Goal: Transaction & Acquisition: Purchase product/service

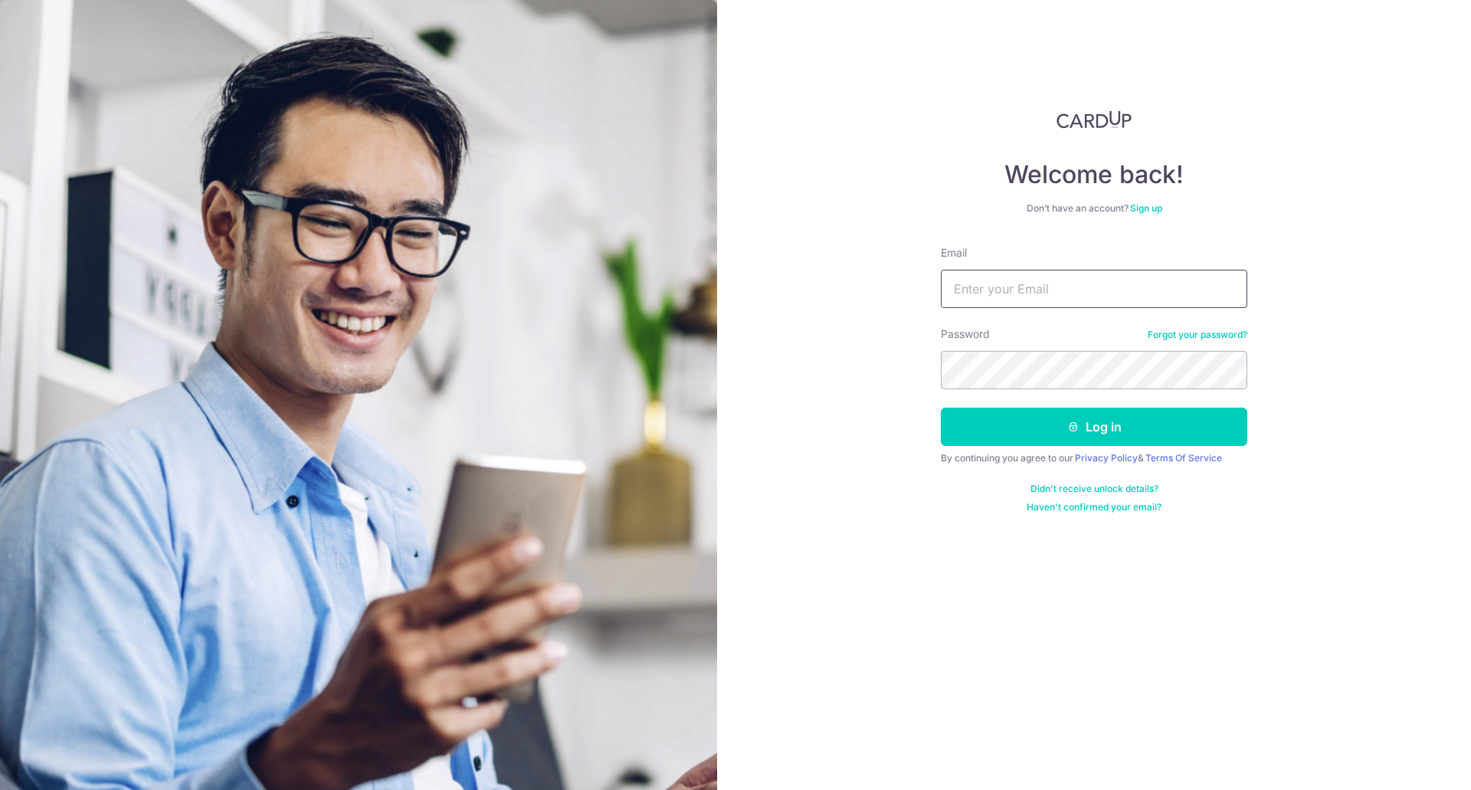
click at [1035, 284] on input "Email" at bounding box center [1094, 289] width 306 height 38
click at [1007, 293] on input "Email" at bounding box center [1094, 289] width 306 height 38
type input "Zaeem@ummi.sg"
click at [1048, 428] on button "Log in" at bounding box center [1094, 427] width 306 height 38
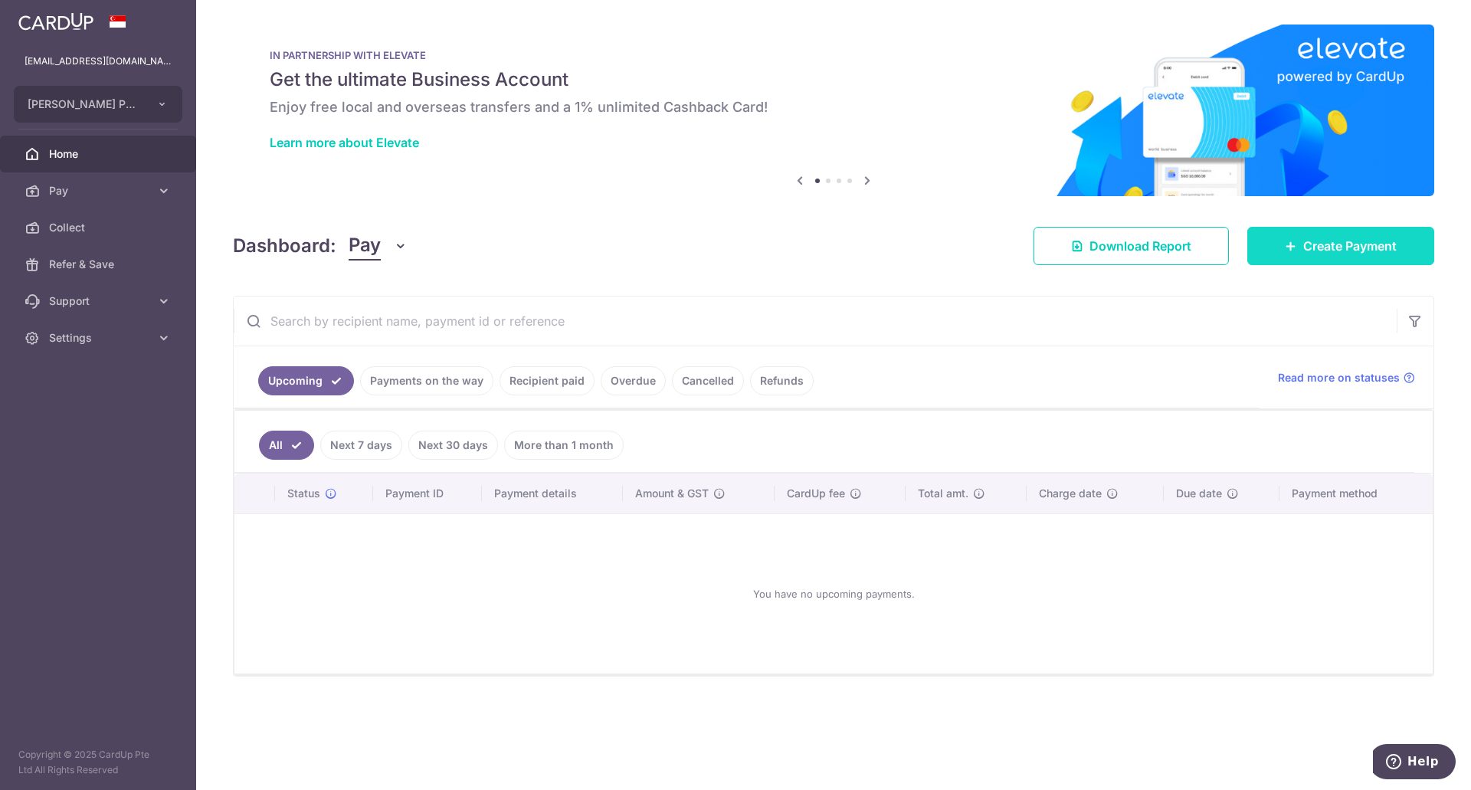
click at [1311, 254] on span "Create Payment" at bounding box center [1349, 246] width 93 height 18
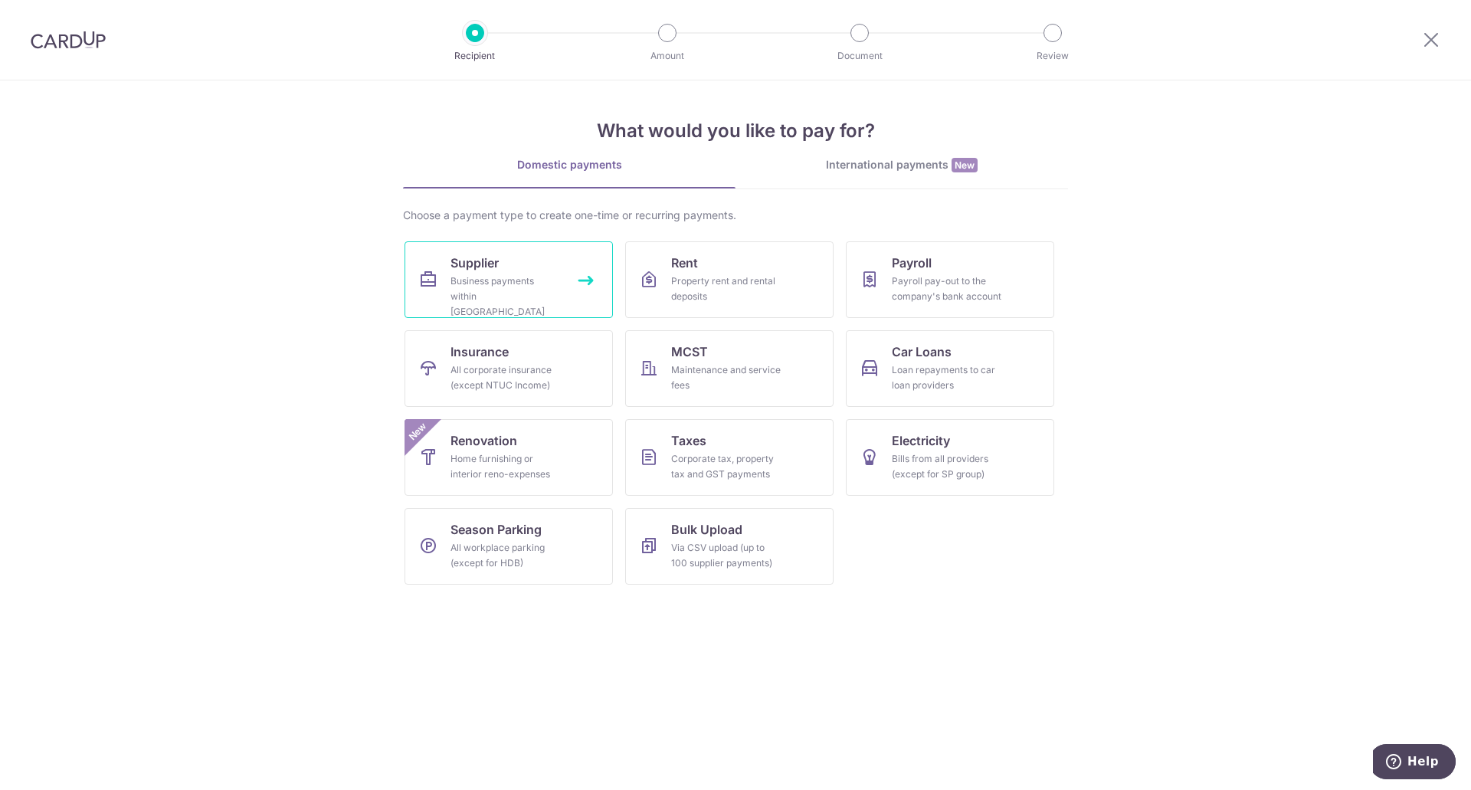
click at [581, 258] on link "Supplier Business payments within Singapore" at bounding box center [509, 279] width 208 height 77
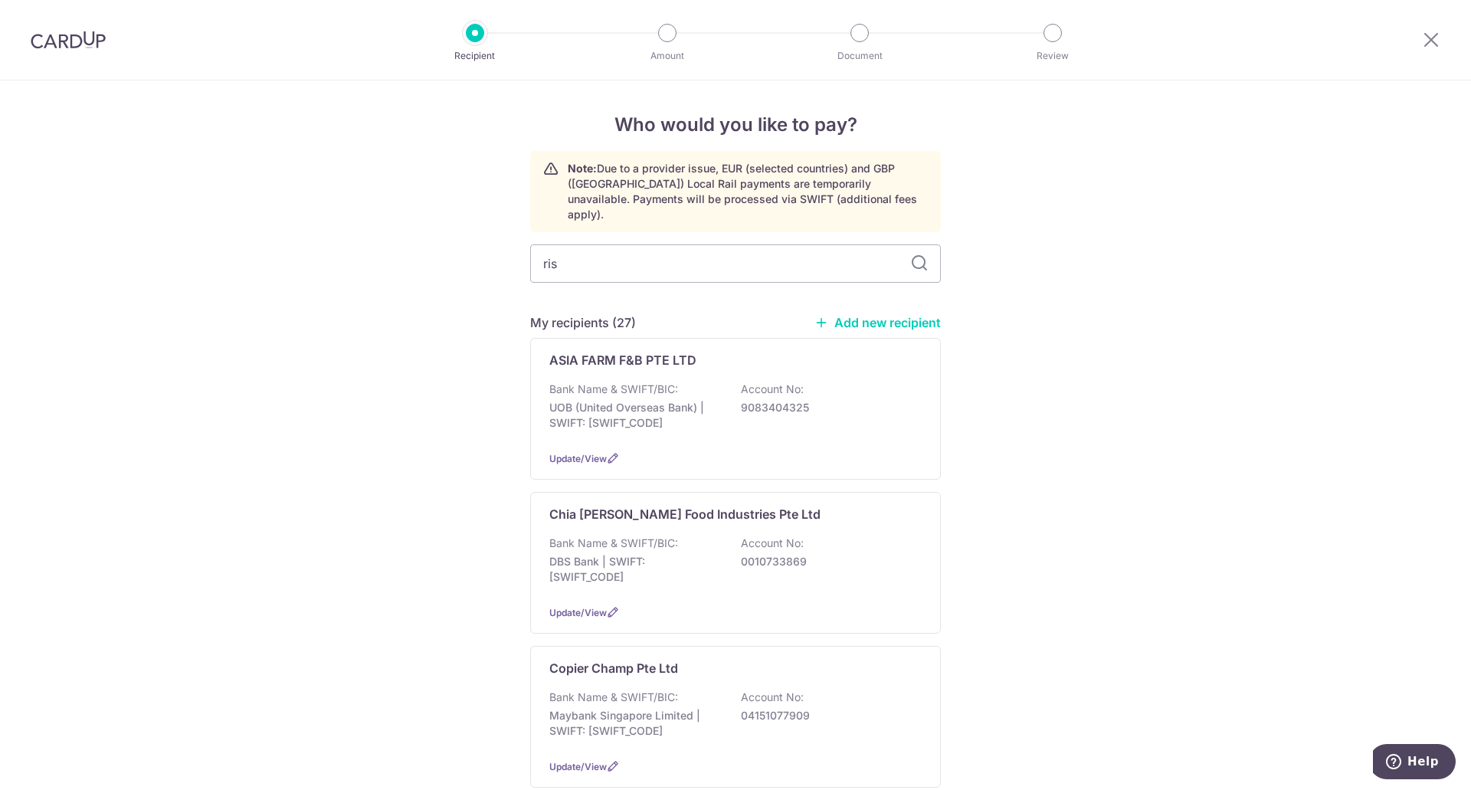
type input "rise"
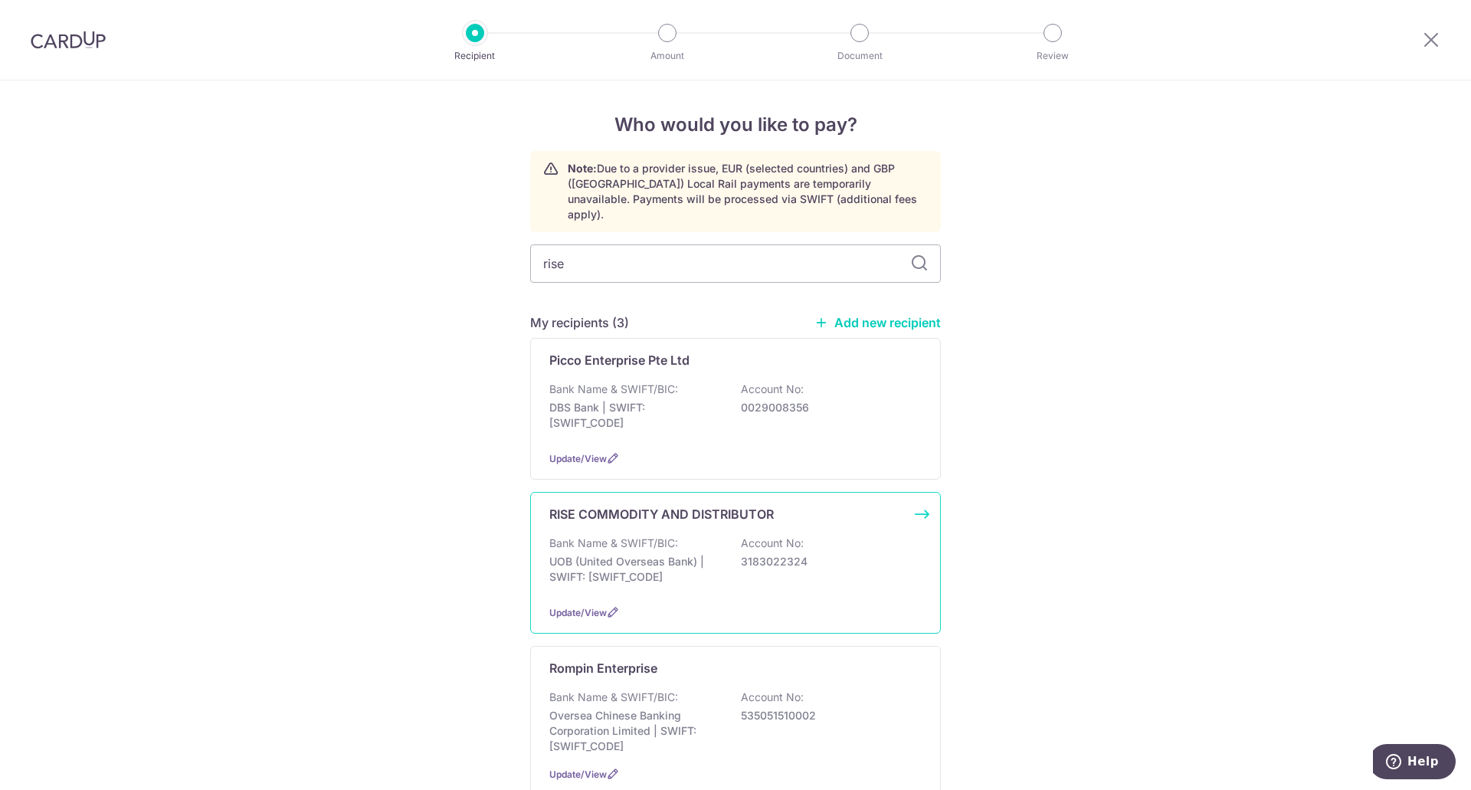
click at [622, 517] on div "RISE COMMODITY AND DISTRIBUTOR Bank Name & SWIFT/BIC: UOB (United Overseas Bank…" at bounding box center [735, 563] width 411 height 142
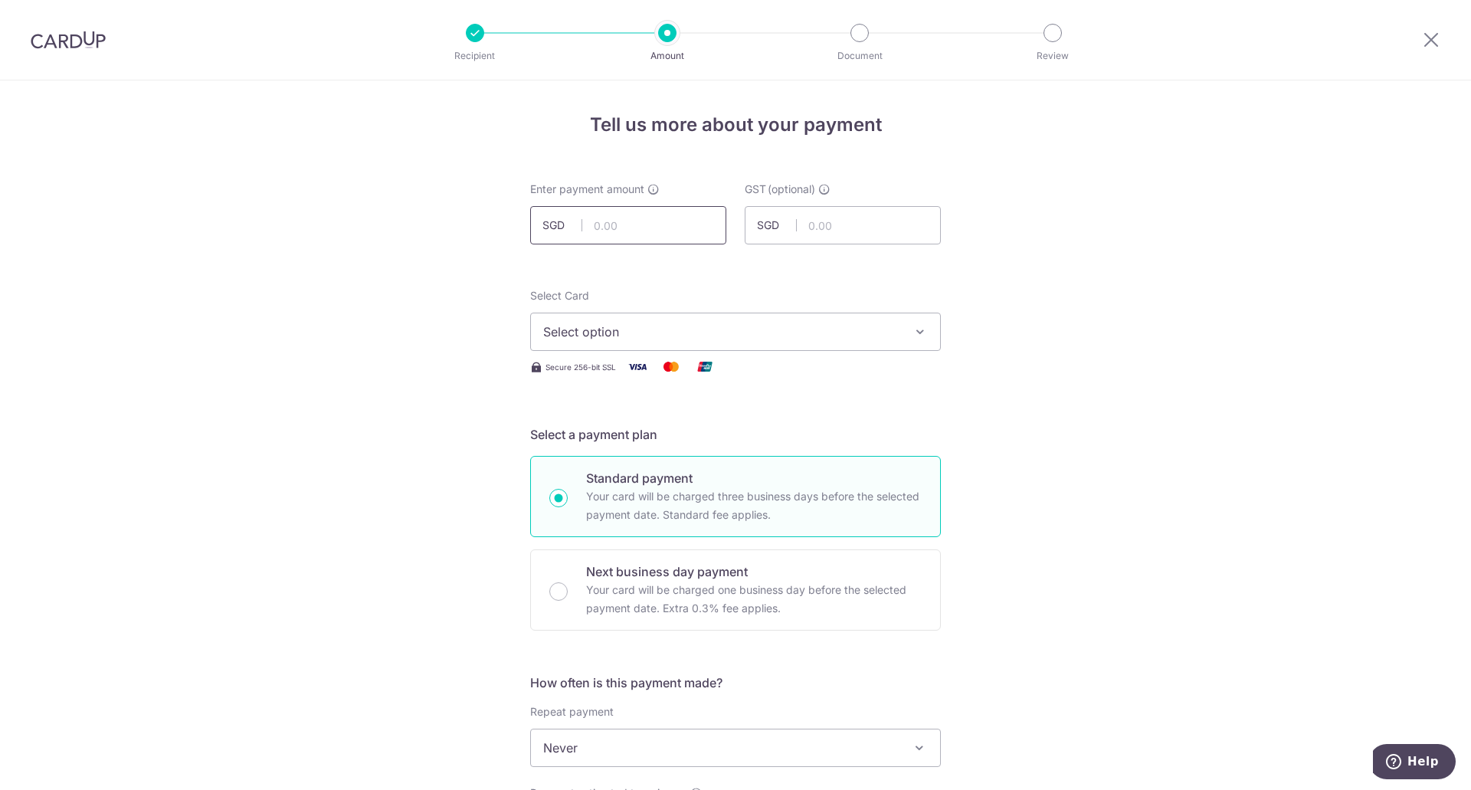
click at [606, 226] on input "text" at bounding box center [628, 225] width 196 height 38
type input "1,725.00"
click at [693, 328] on span "Select option" at bounding box center [721, 332] width 357 height 18
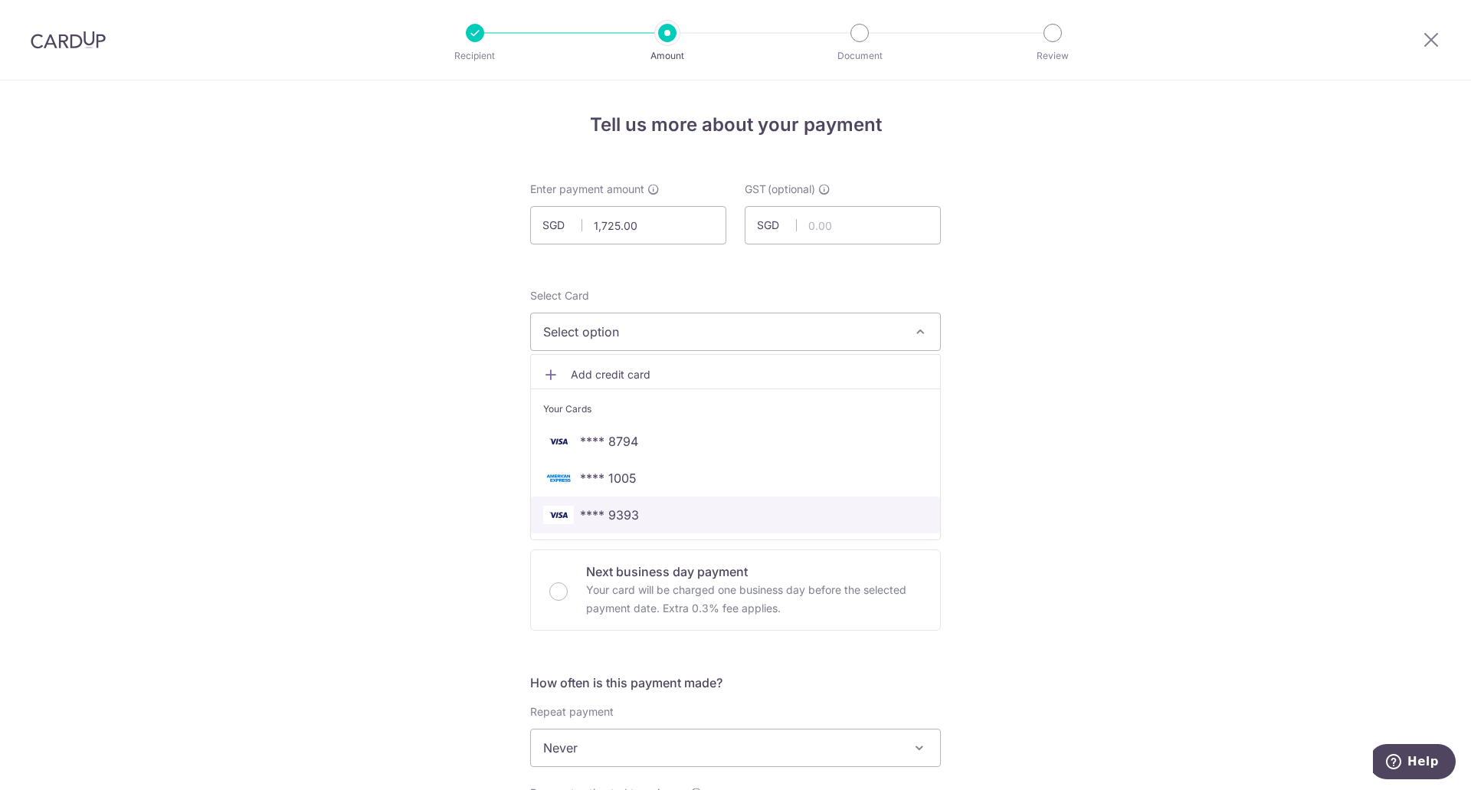
click at [652, 509] on span "**** 9393" at bounding box center [735, 515] width 385 height 18
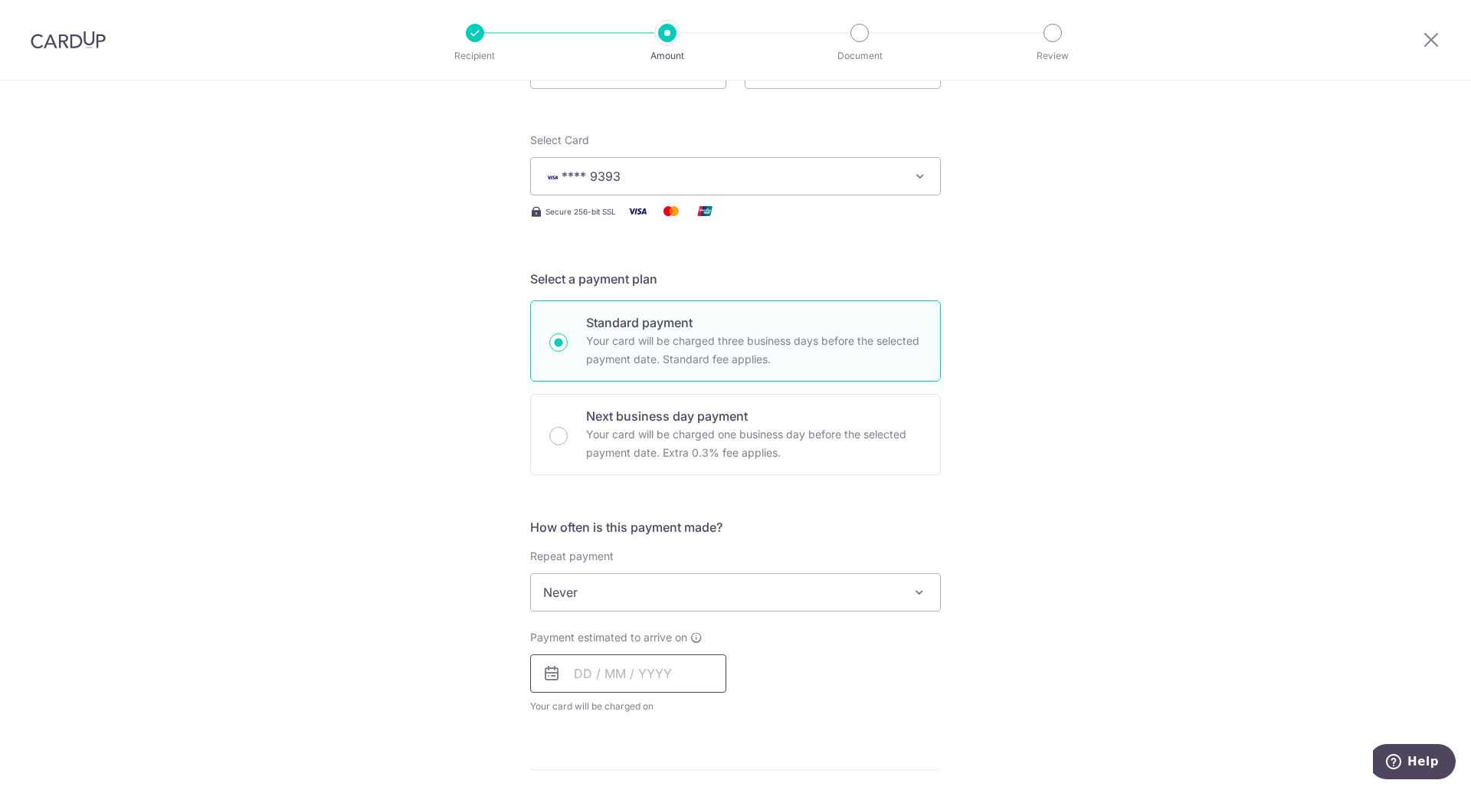
scroll to position [306, 0]
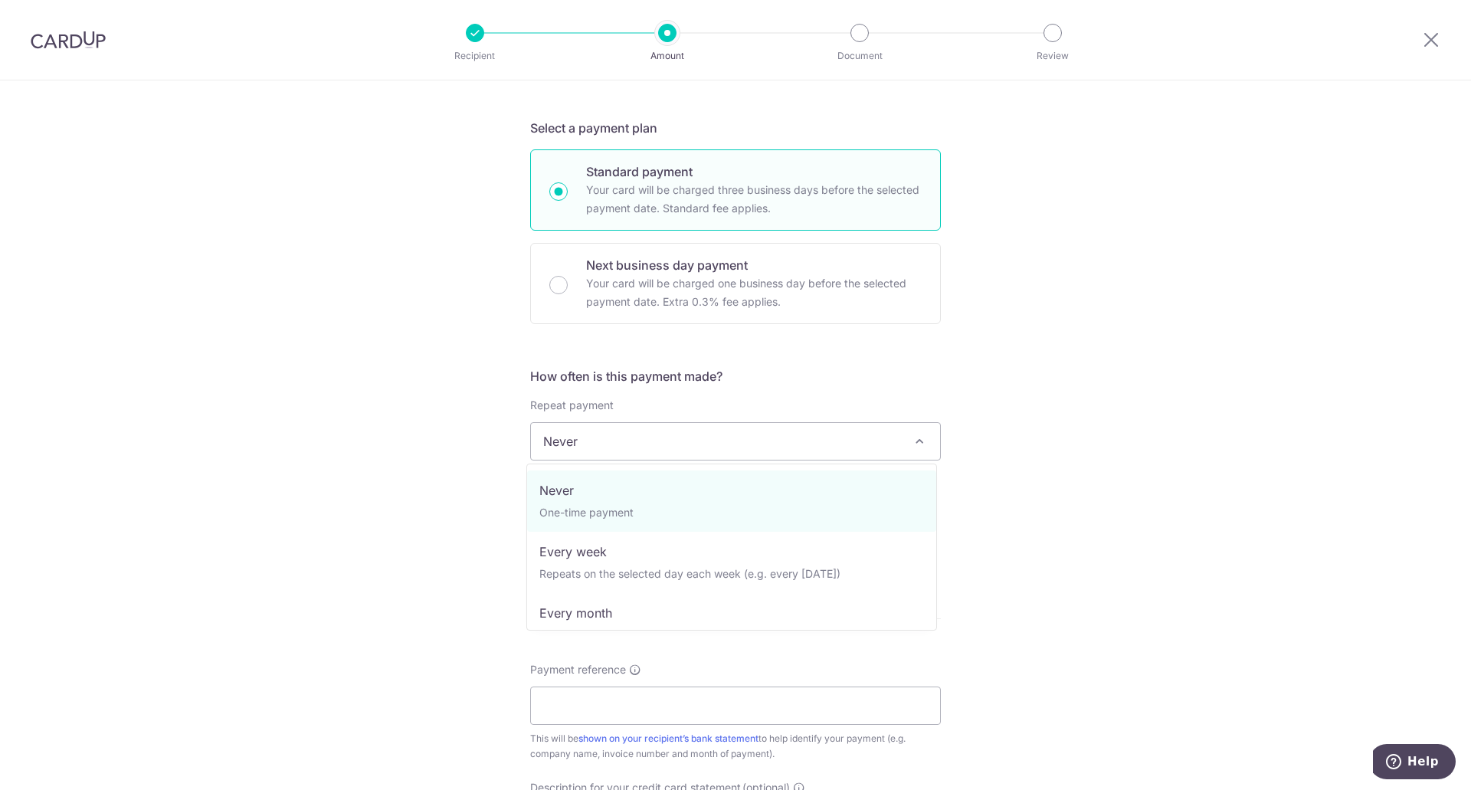
click at [654, 441] on span "Never" at bounding box center [735, 441] width 409 height 37
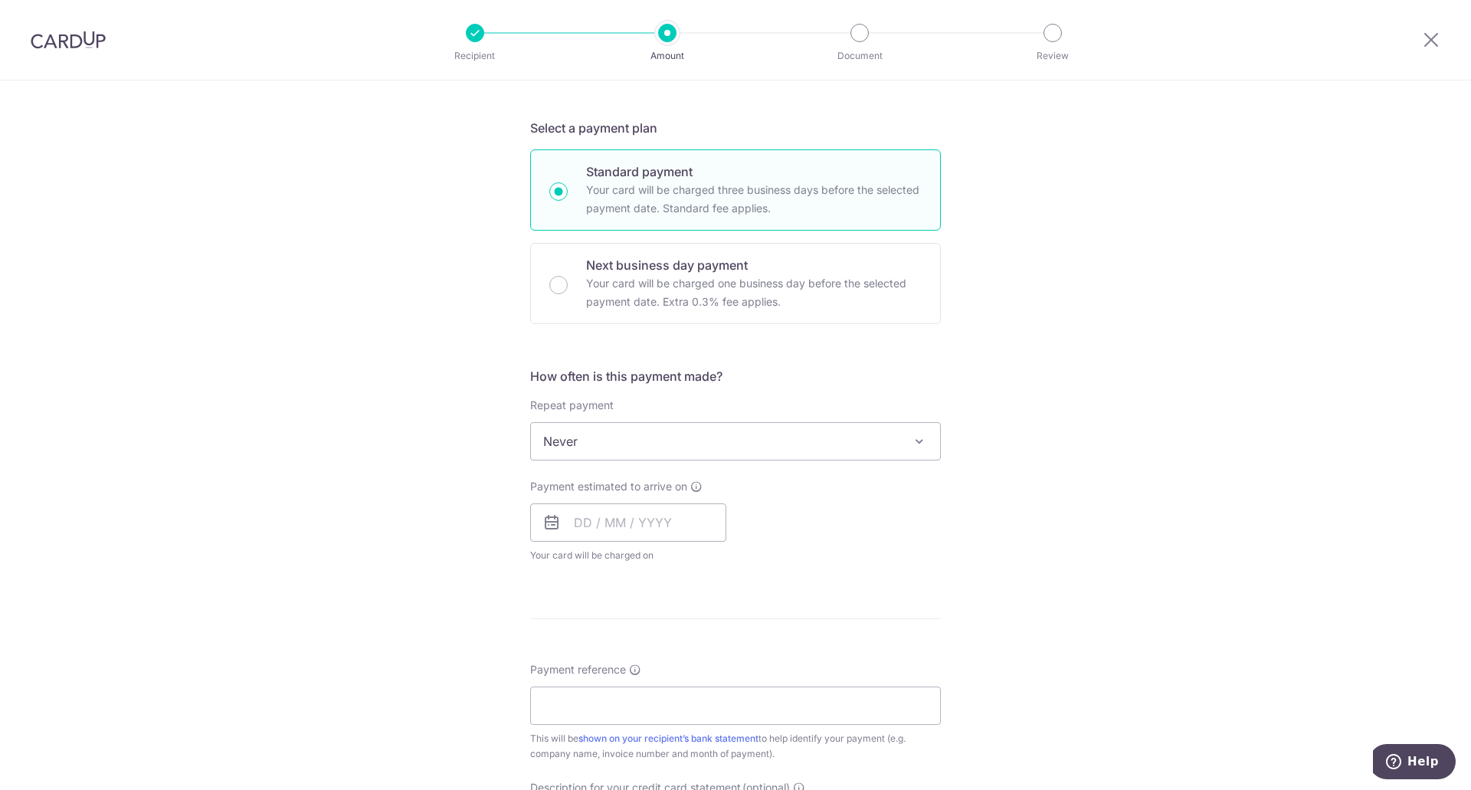
drag, startPoint x: 1221, startPoint y: 405, endPoint x: 1119, endPoint y: 465, distance: 118.5
click at [1222, 405] on div "Tell us more about your payment Enter payment amount SGD 1,725.00 1725.00 GST (…" at bounding box center [735, 518] width 1471 height 1489
click at [603, 519] on input "text" at bounding box center [628, 522] width 196 height 38
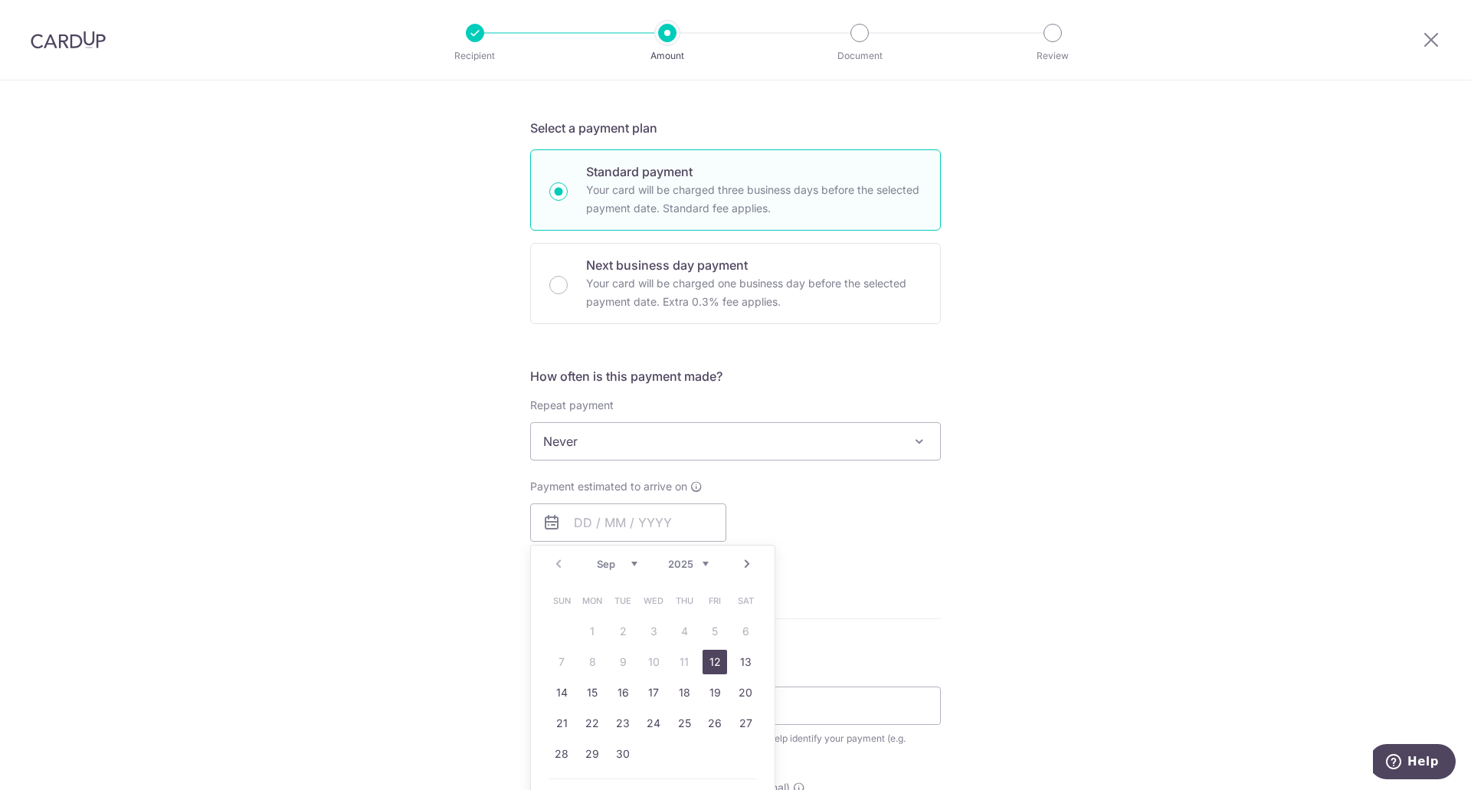
click at [707, 660] on link "12" at bounding box center [715, 662] width 25 height 25
type input "12/09/2025"
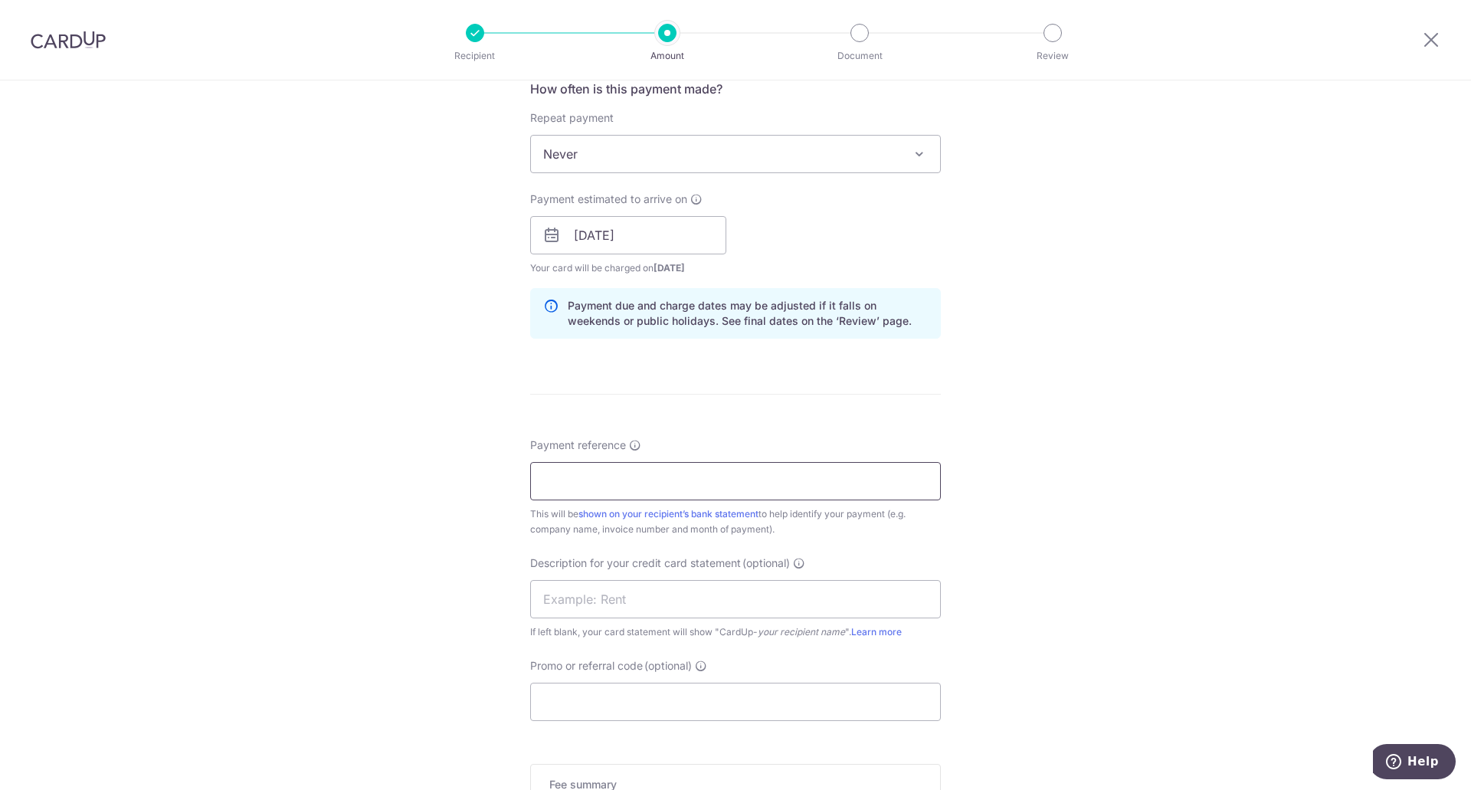
scroll to position [613, 0]
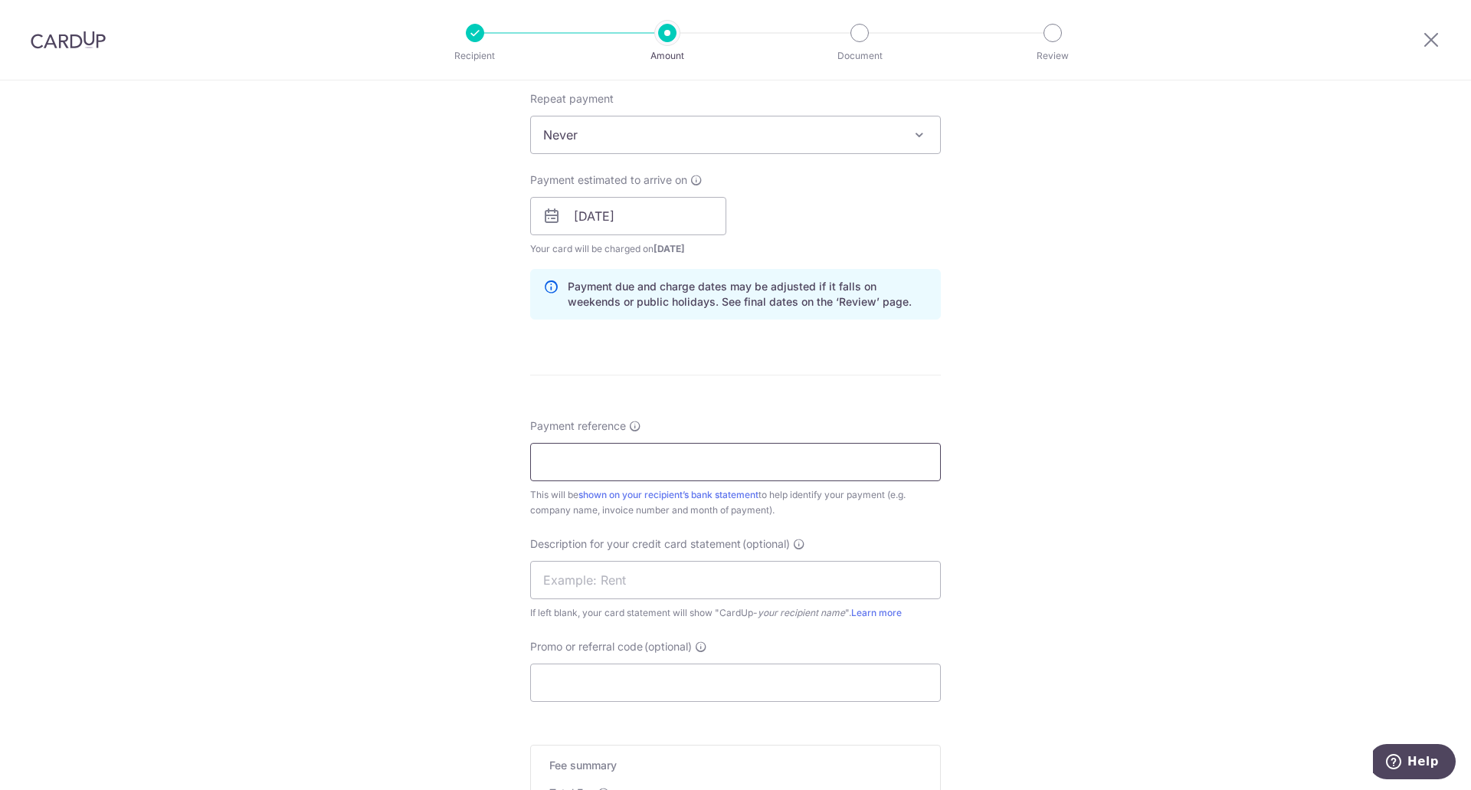
click at [595, 464] on input "Payment reference" at bounding box center [735, 462] width 411 height 38
type input "Zack Syabas Pte Ltd"
click at [604, 579] on input "text" at bounding box center [735, 580] width 411 height 38
type input "ZS RCD"
click at [636, 668] on input "Promo or referral code (optional)" at bounding box center [735, 682] width 411 height 38
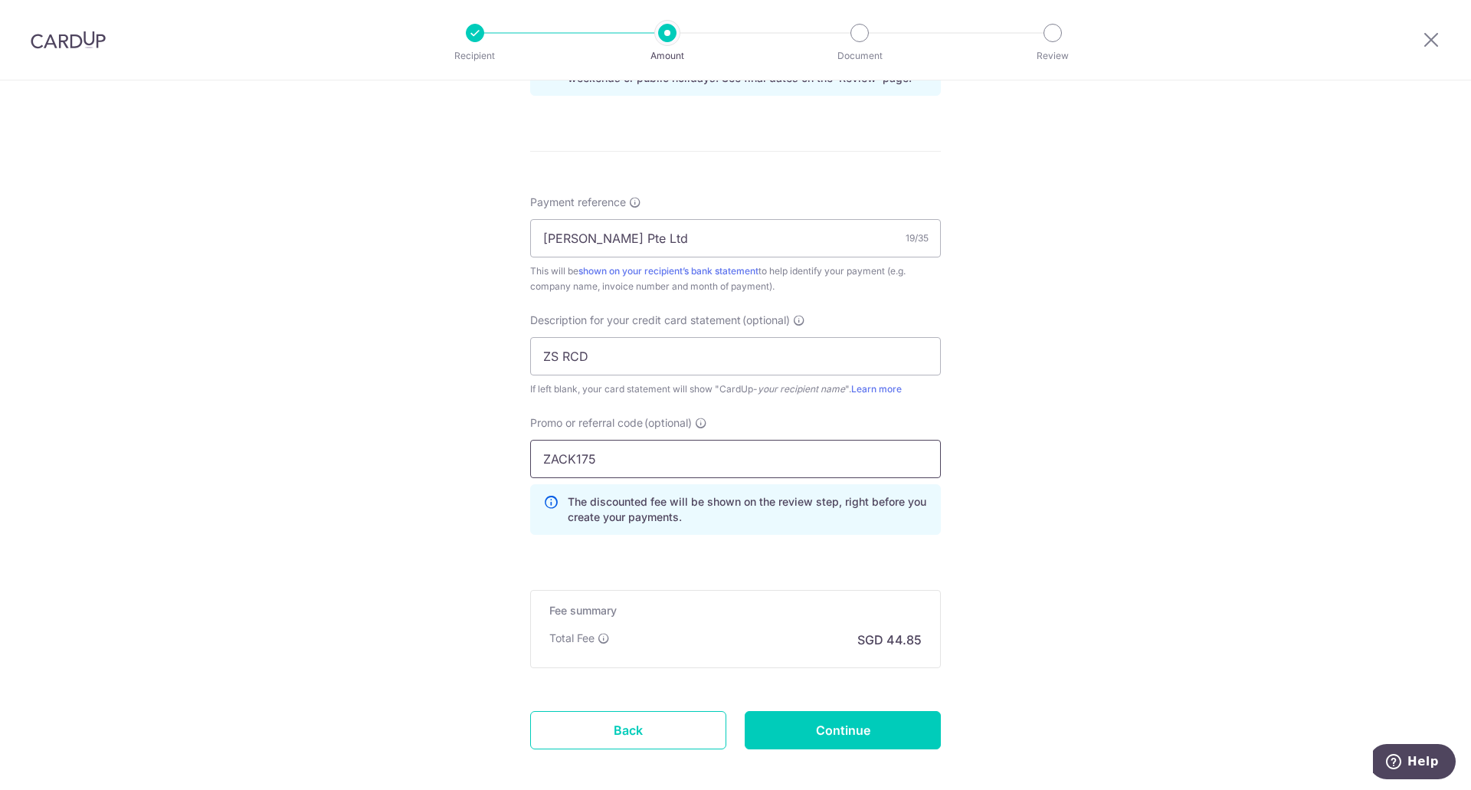
scroll to position [843, 0]
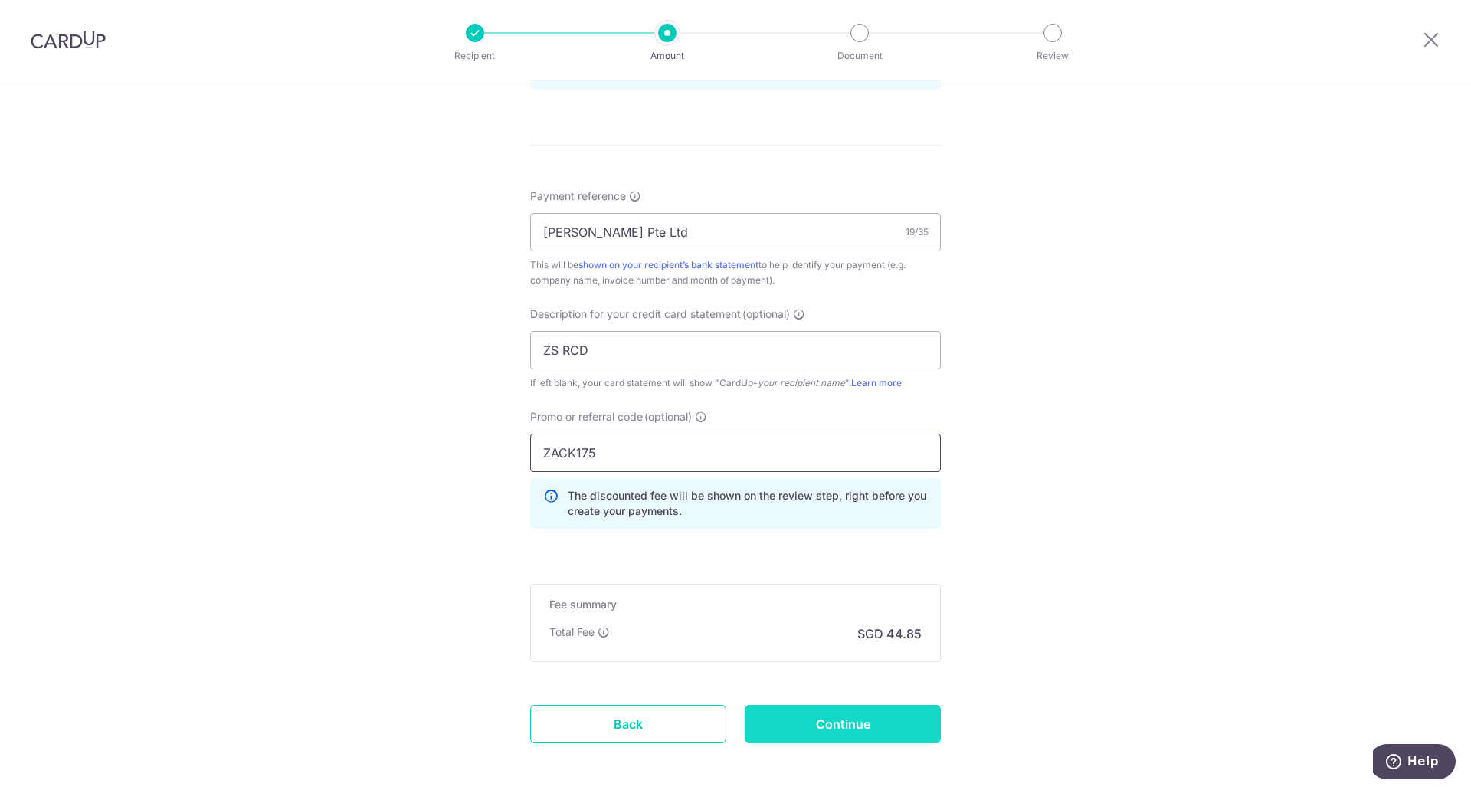
type input "ZACK175"
click at [811, 722] on input "Continue" at bounding box center [843, 724] width 196 height 38
type input "Create Schedule"
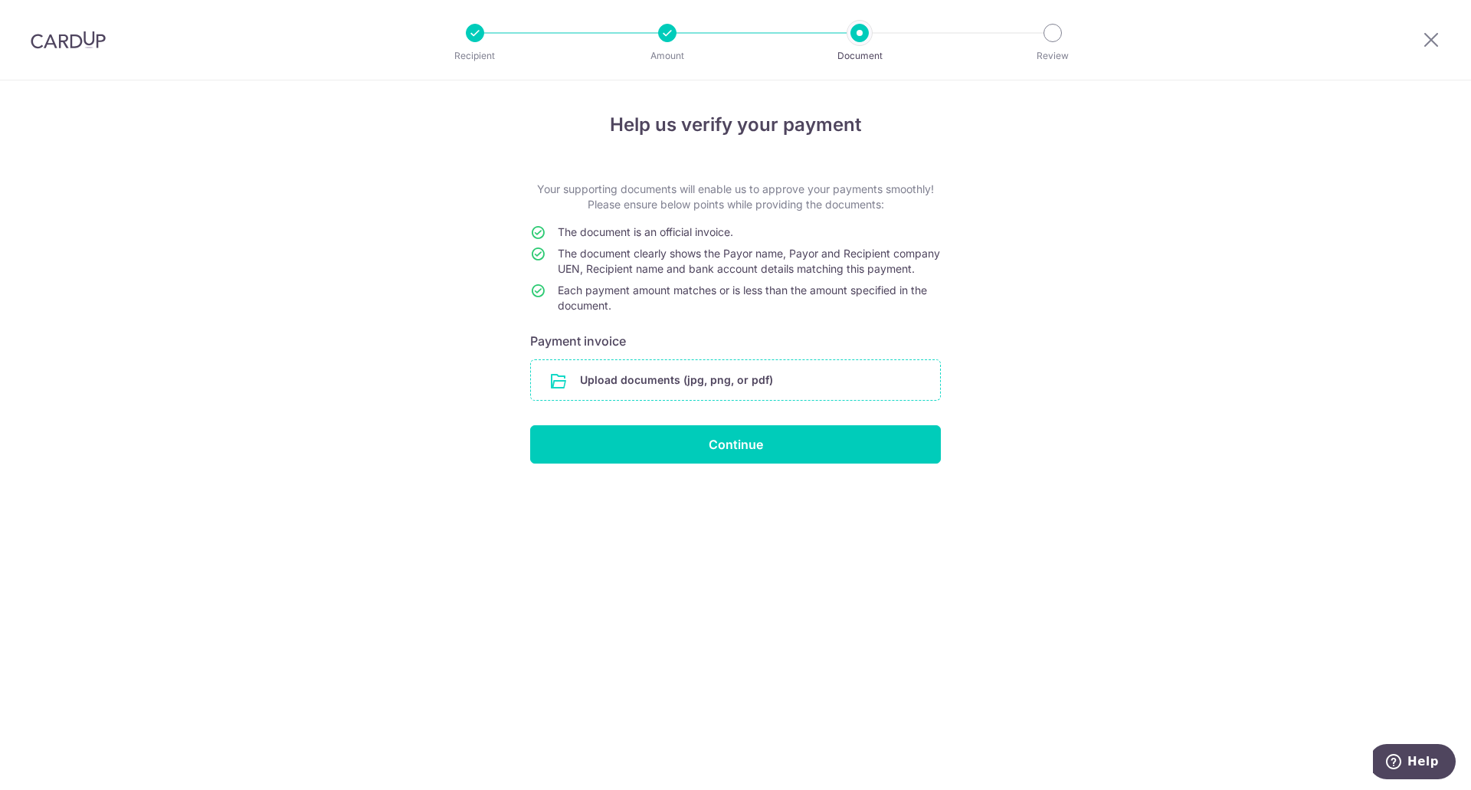
click at [722, 394] on input "file" at bounding box center [735, 380] width 409 height 40
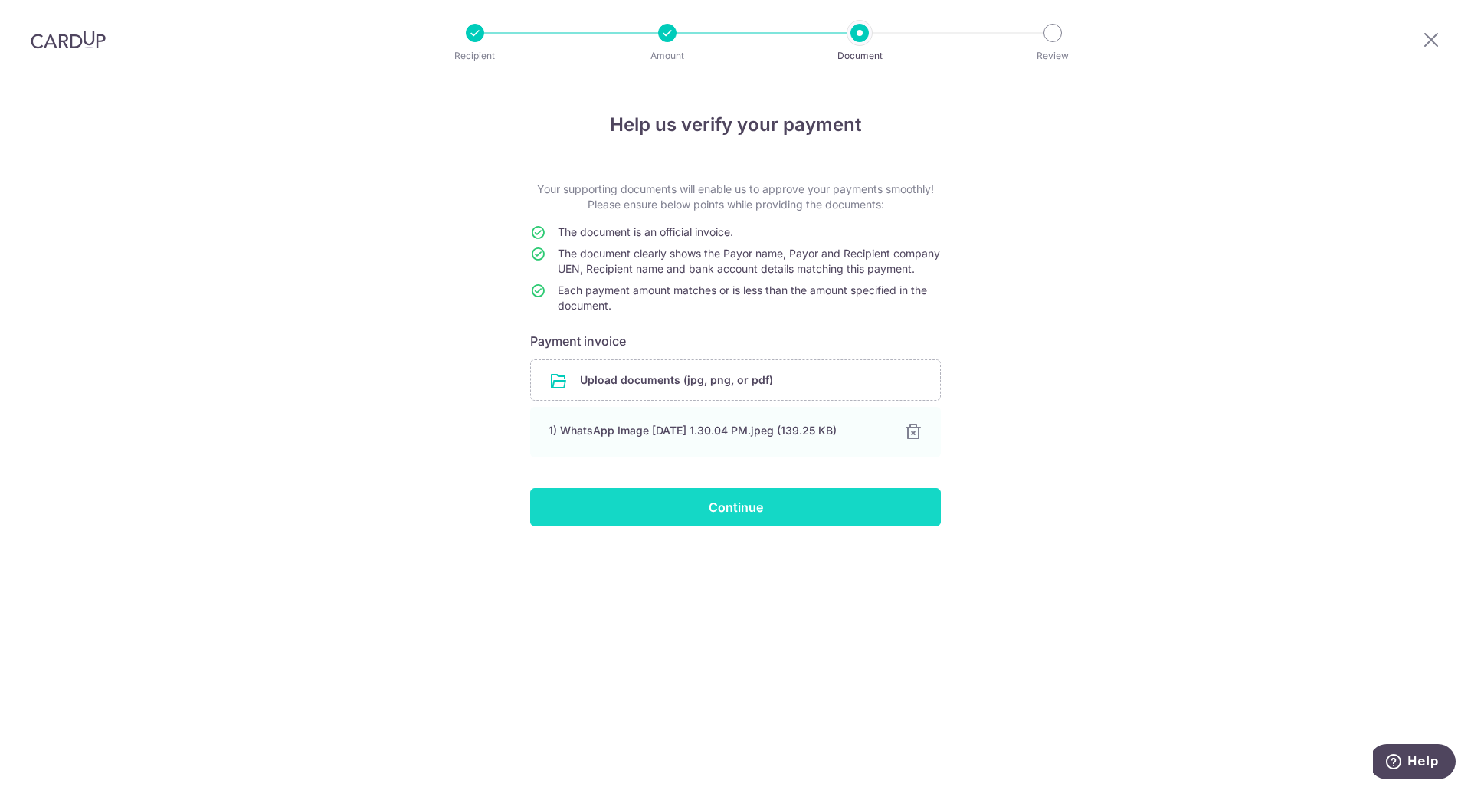
click at [759, 524] on input "Continue" at bounding box center [735, 507] width 411 height 38
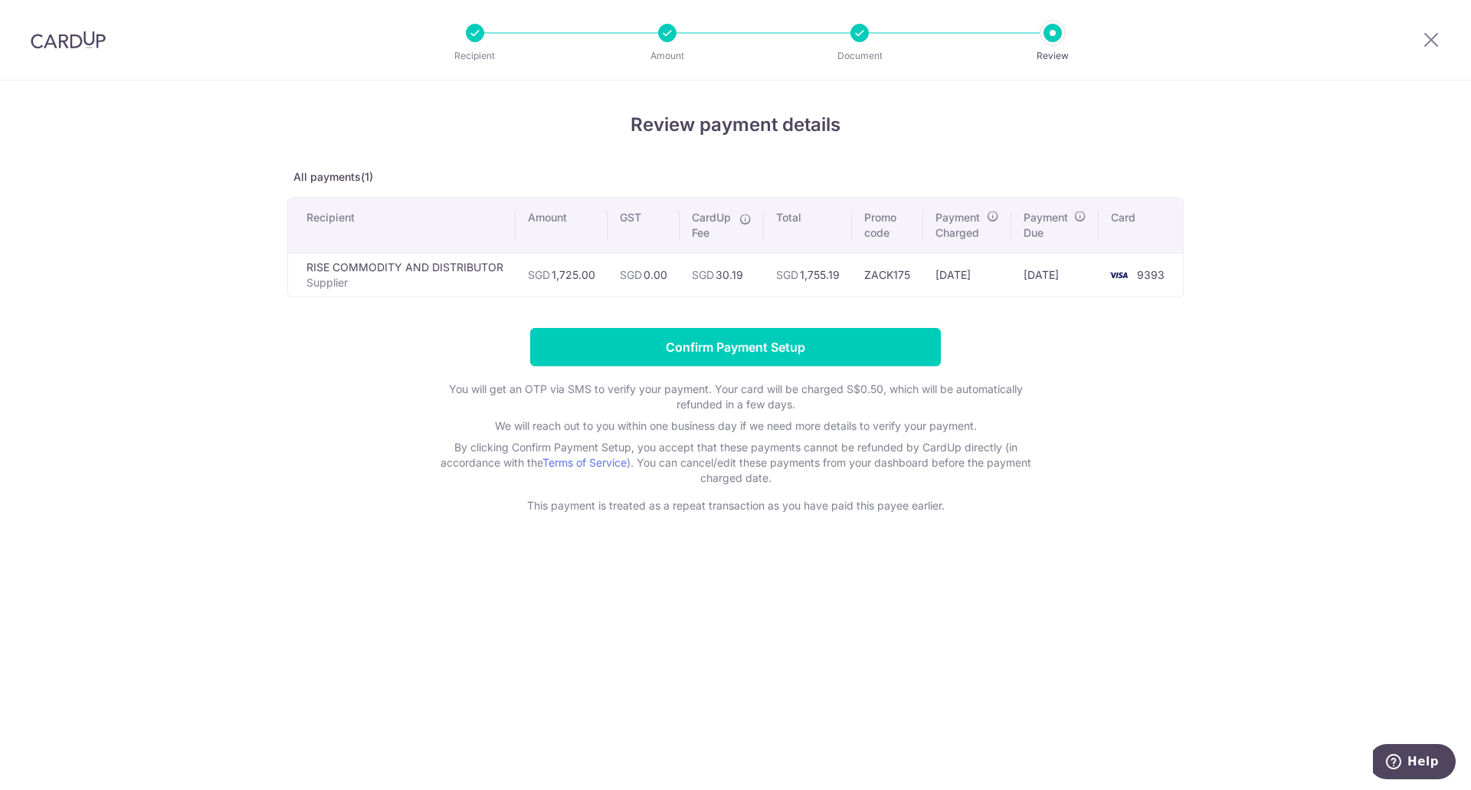
click at [843, 634] on div "Review payment details All payments(1) Recipient Amount GST CardUp Fee Total Pr…" at bounding box center [735, 434] width 1471 height 709
click at [708, 348] on input "Confirm Payment Setup" at bounding box center [735, 347] width 411 height 38
